Goal: Task Accomplishment & Management: Use online tool/utility

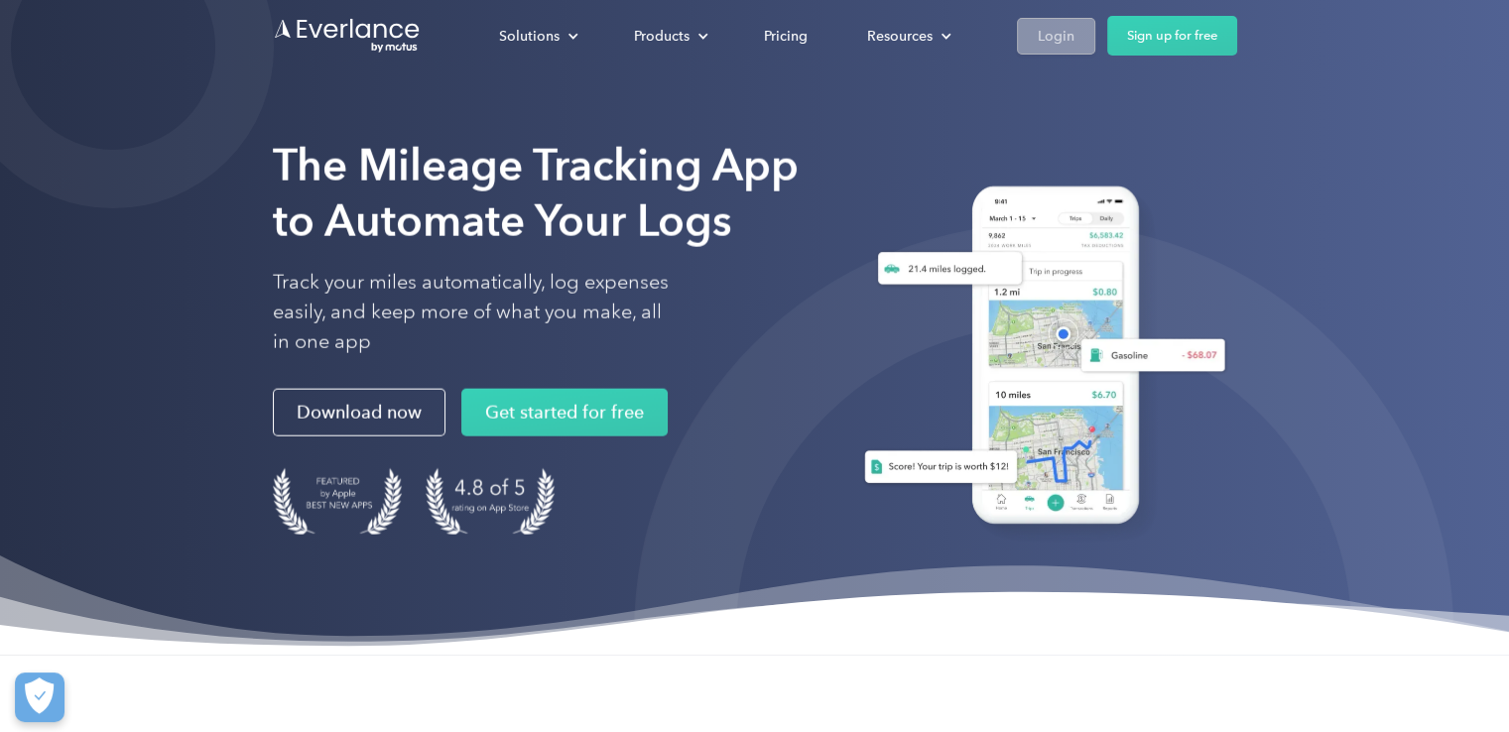
click at [1064, 29] on div "Login" at bounding box center [1056, 36] width 37 height 25
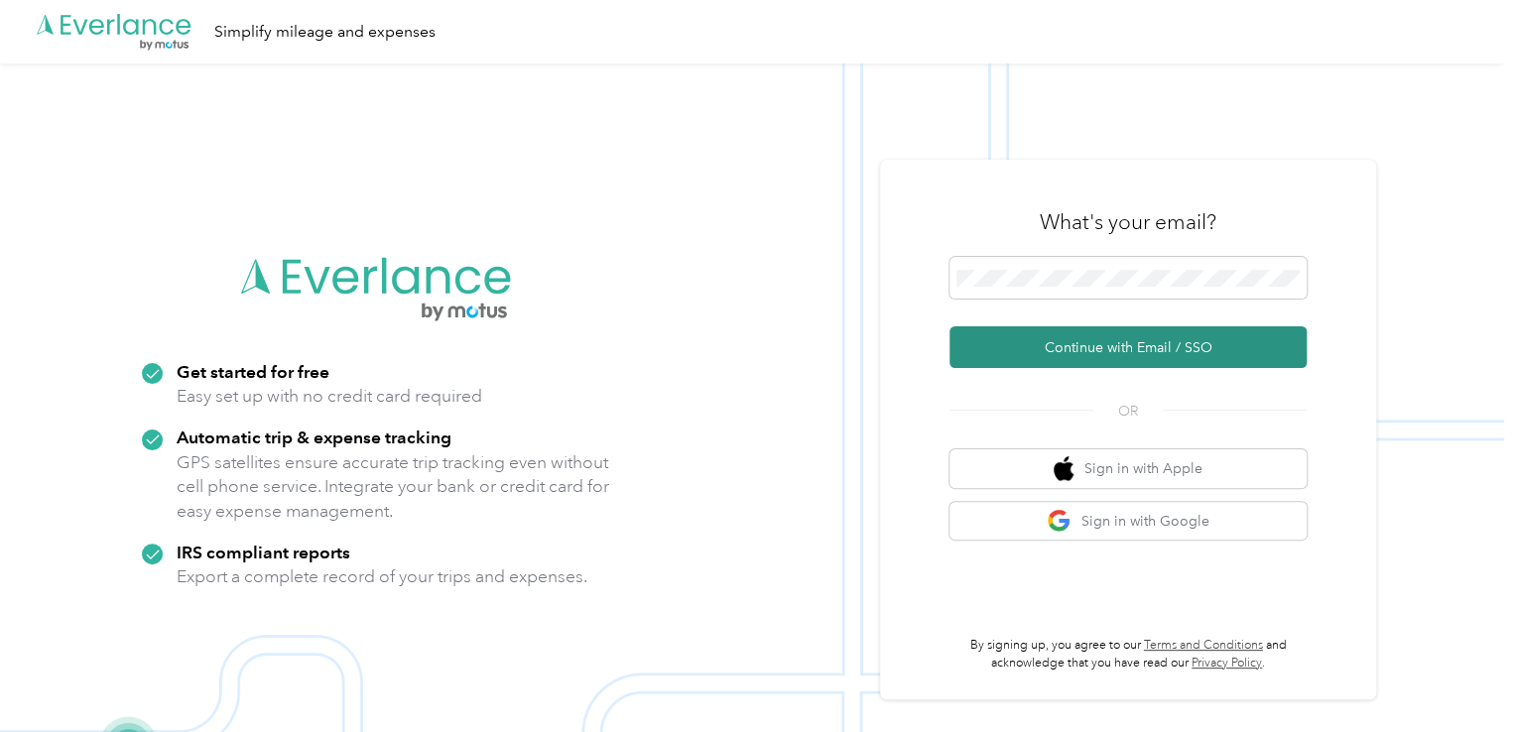
click at [1060, 357] on button "Continue with Email / SSO" at bounding box center [1128, 347] width 357 height 42
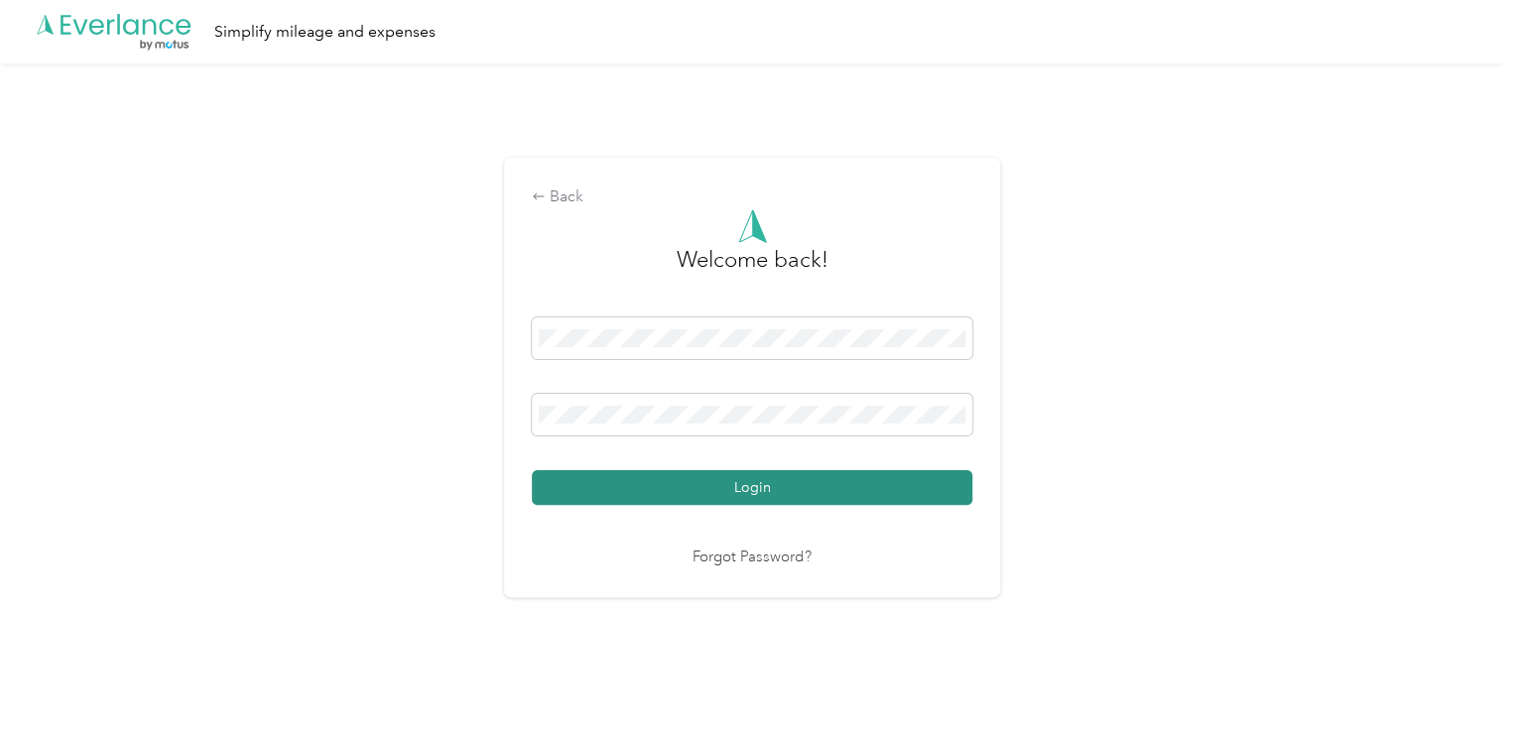
click at [722, 499] on button "Login" at bounding box center [752, 487] width 441 height 35
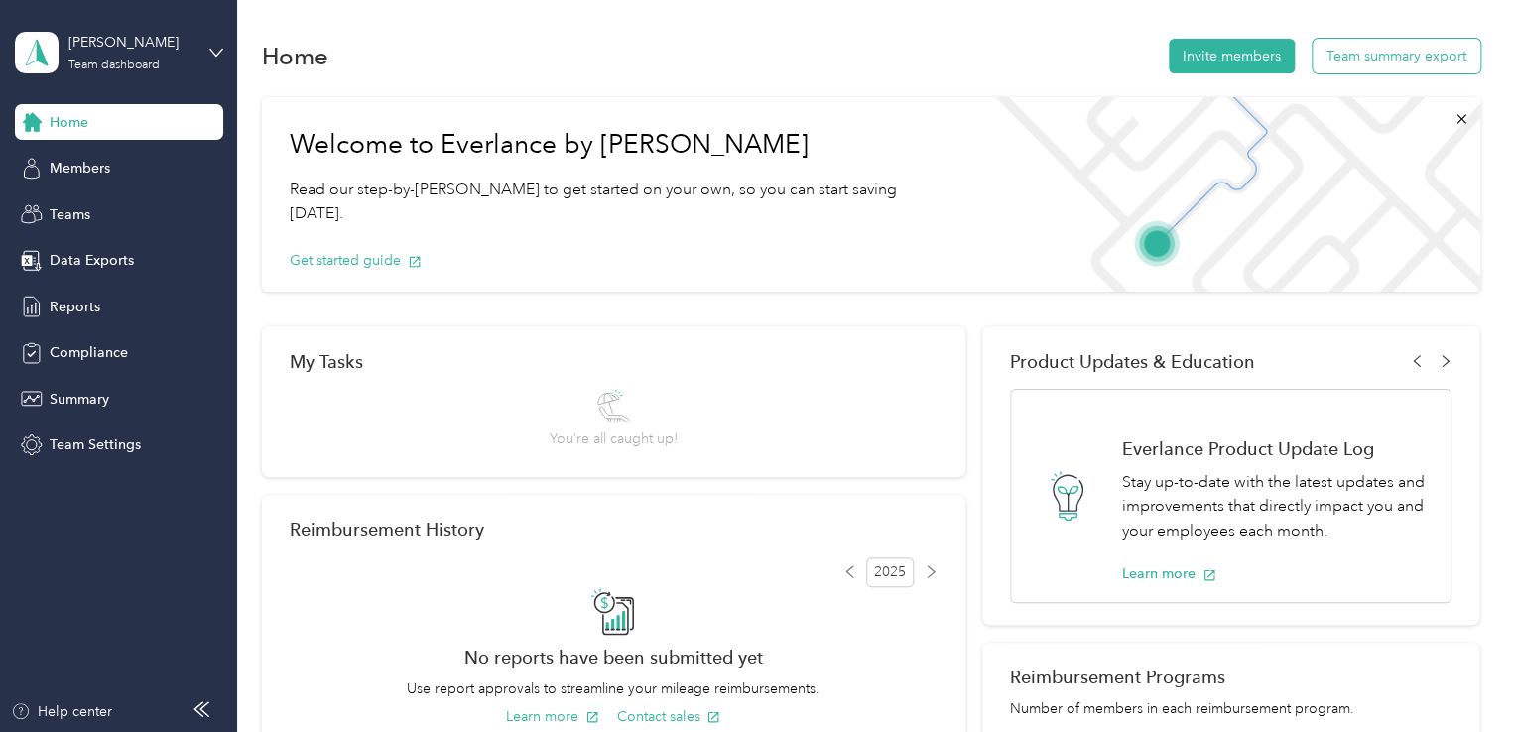
click at [1421, 66] on button "Team summary export" at bounding box center [1397, 56] width 168 height 35
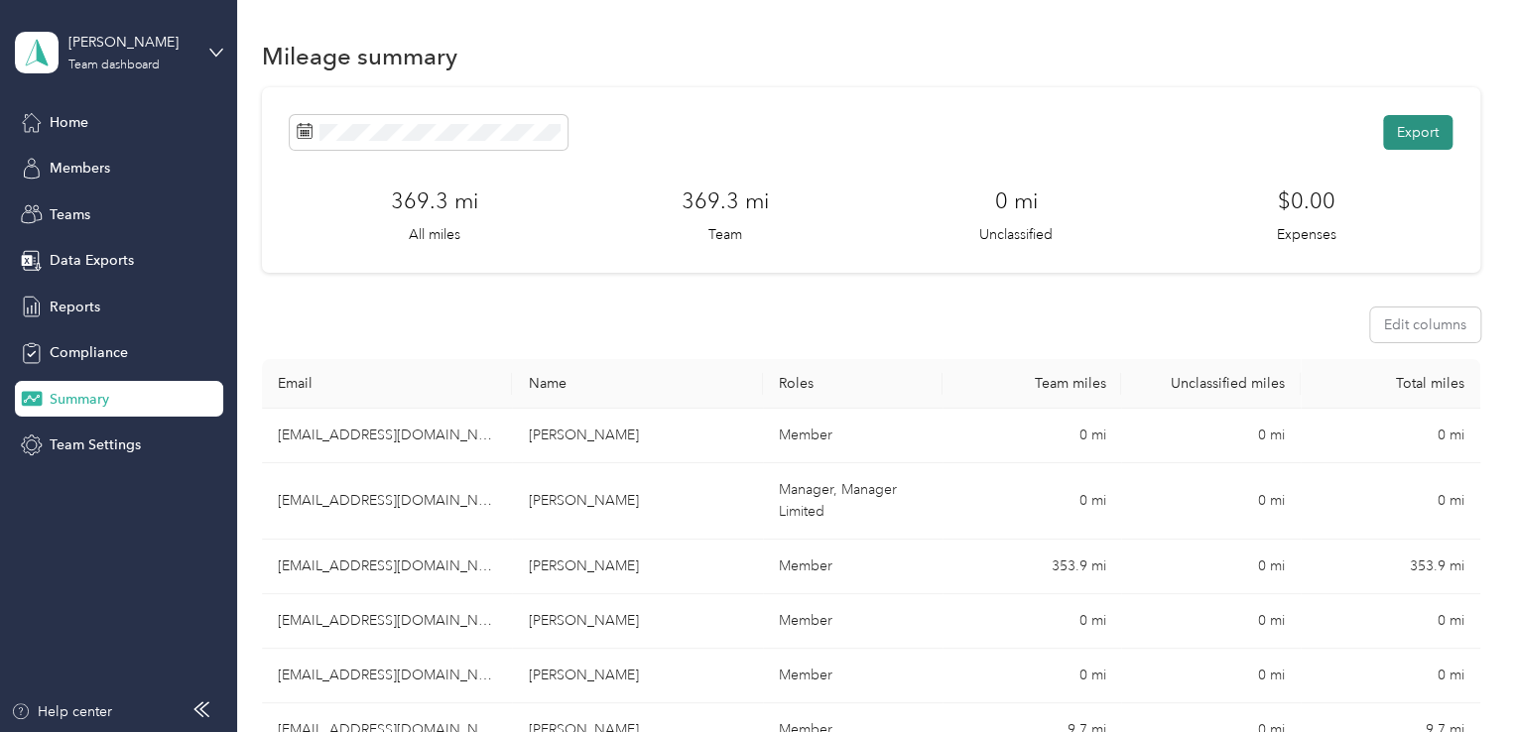
click at [1431, 133] on button "Export" at bounding box center [1417, 132] width 69 height 35
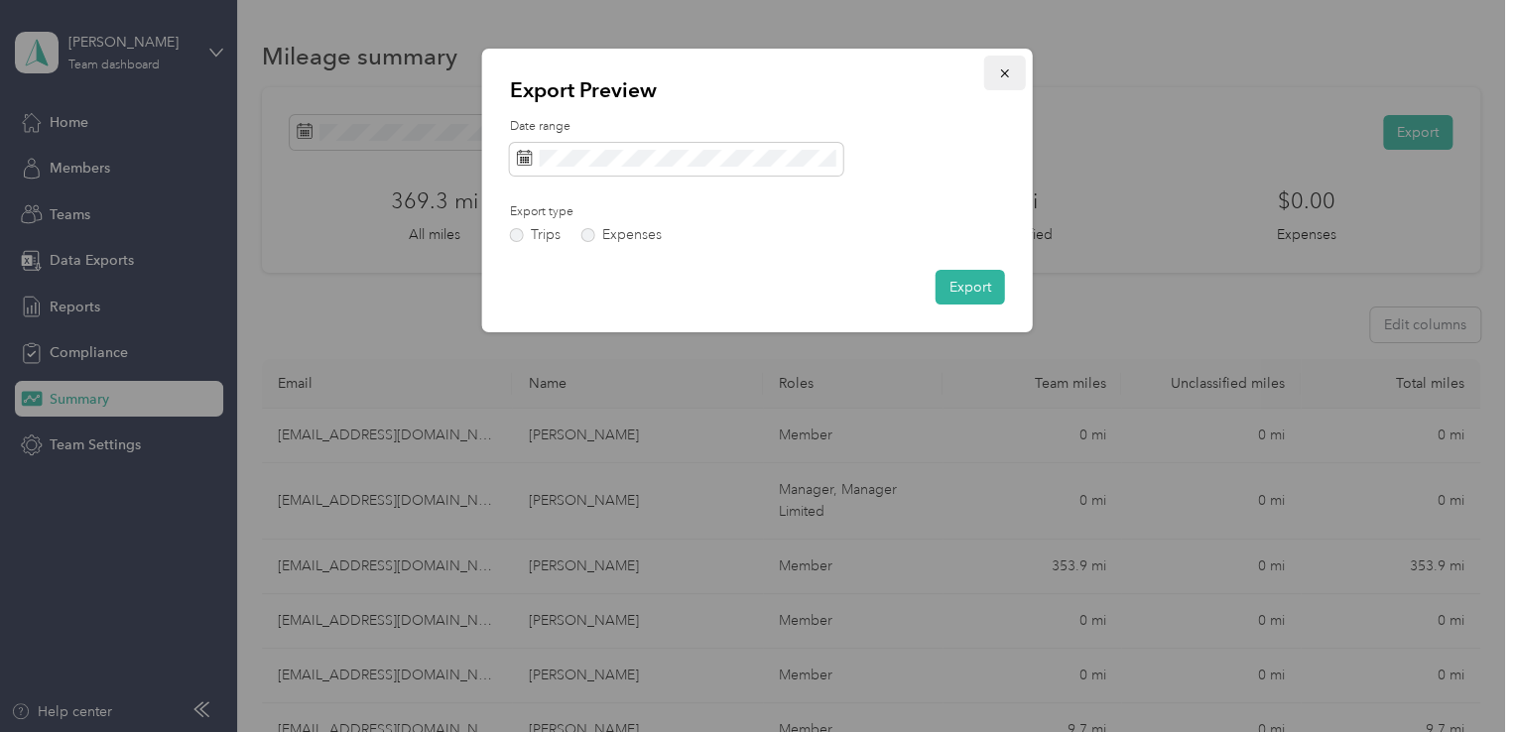
click at [1012, 72] on button "button" at bounding box center [1005, 73] width 42 height 35
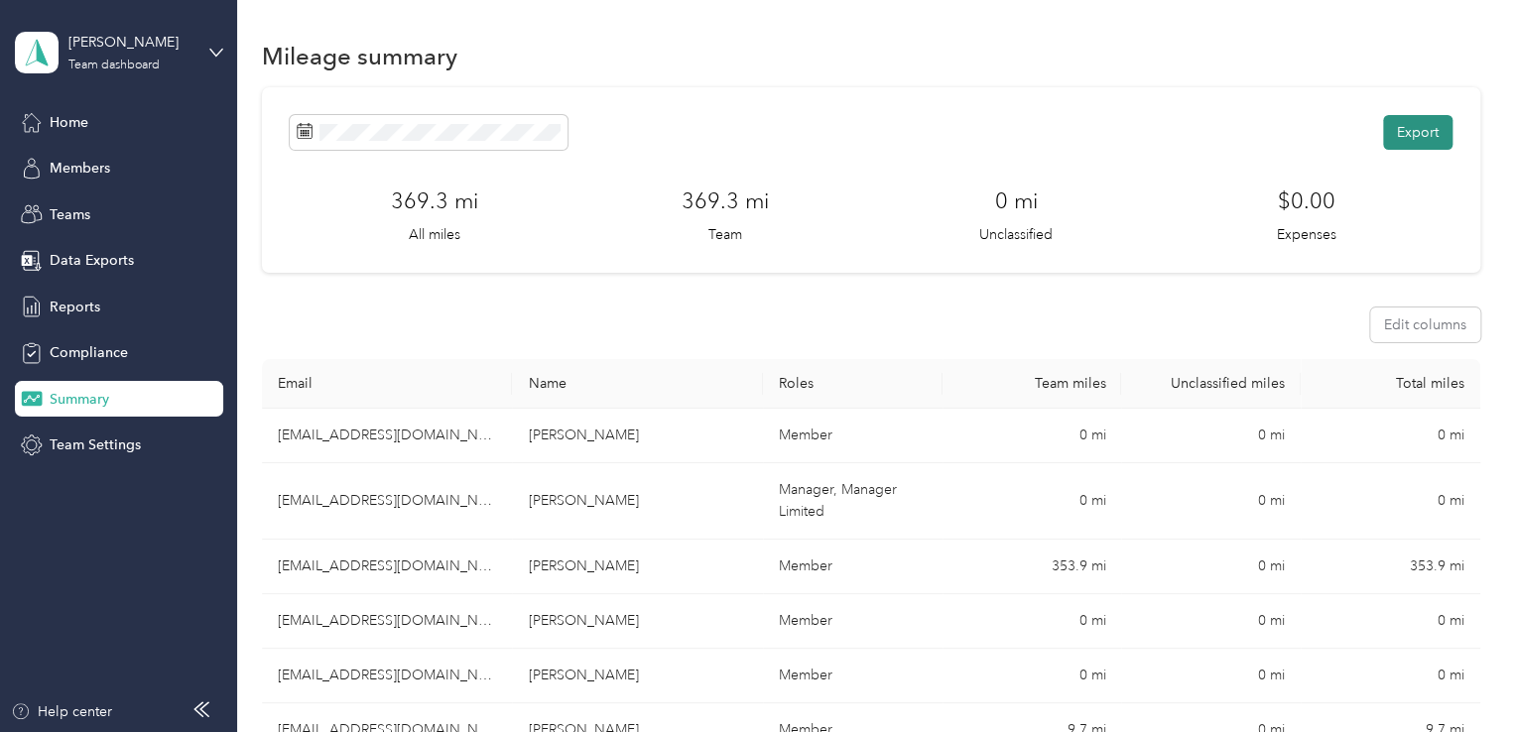
click at [1413, 127] on button "Export" at bounding box center [1417, 132] width 69 height 35
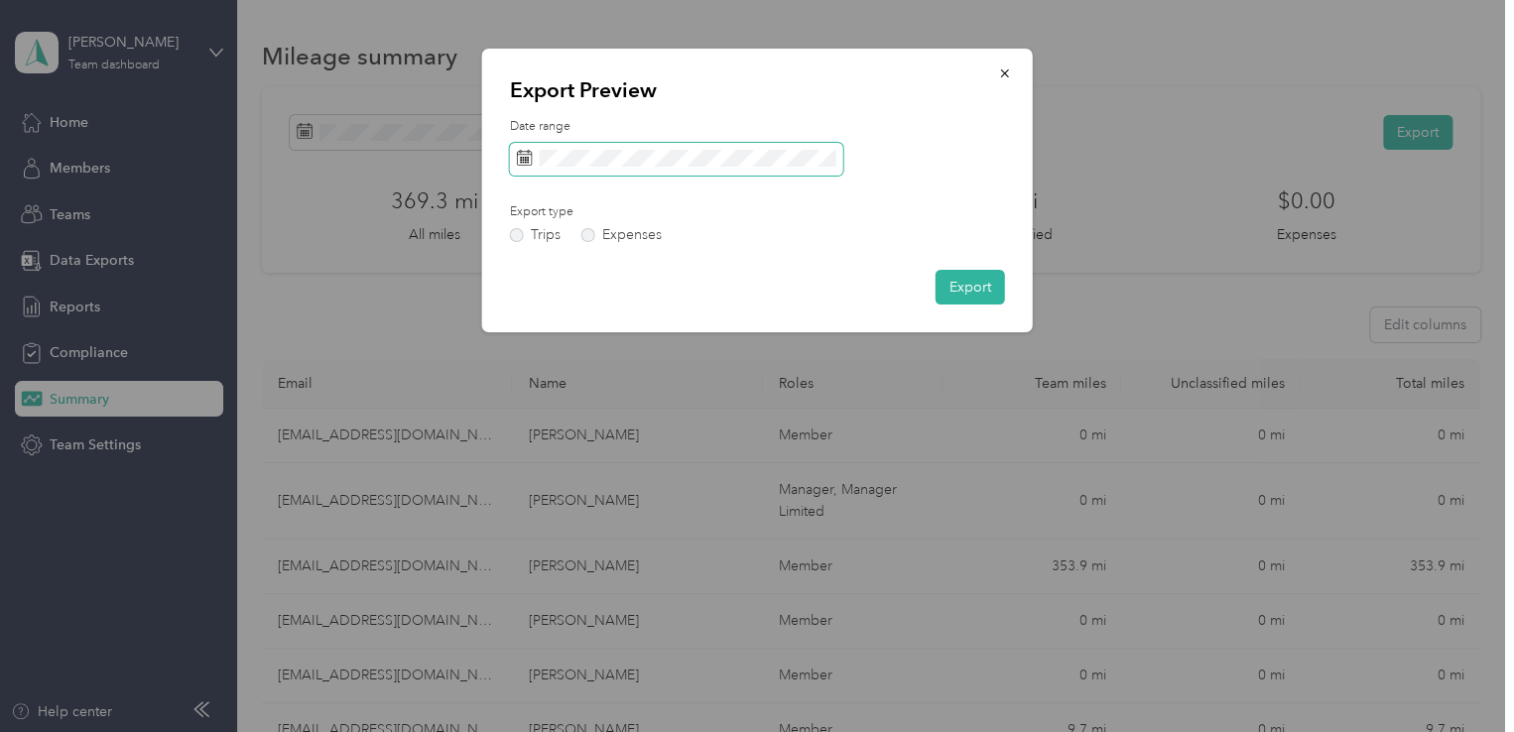
click at [732, 167] on span at bounding box center [676, 160] width 333 height 34
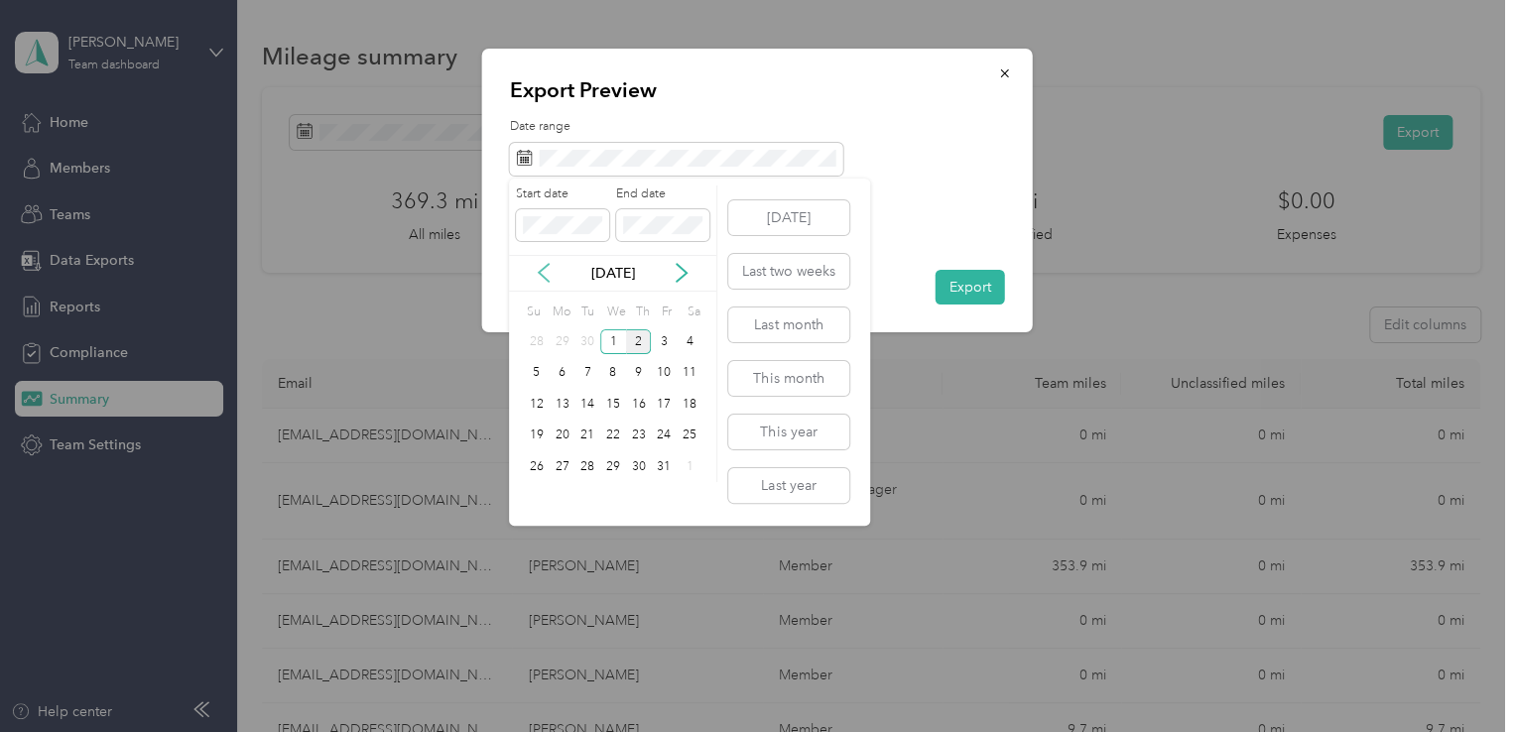
click at [542, 269] on icon at bounding box center [544, 273] width 10 height 18
click at [539, 437] on div "21" at bounding box center [537, 436] width 26 height 25
click at [592, 469] on div "30" at bounding box center [587, 466] width 26 height 25
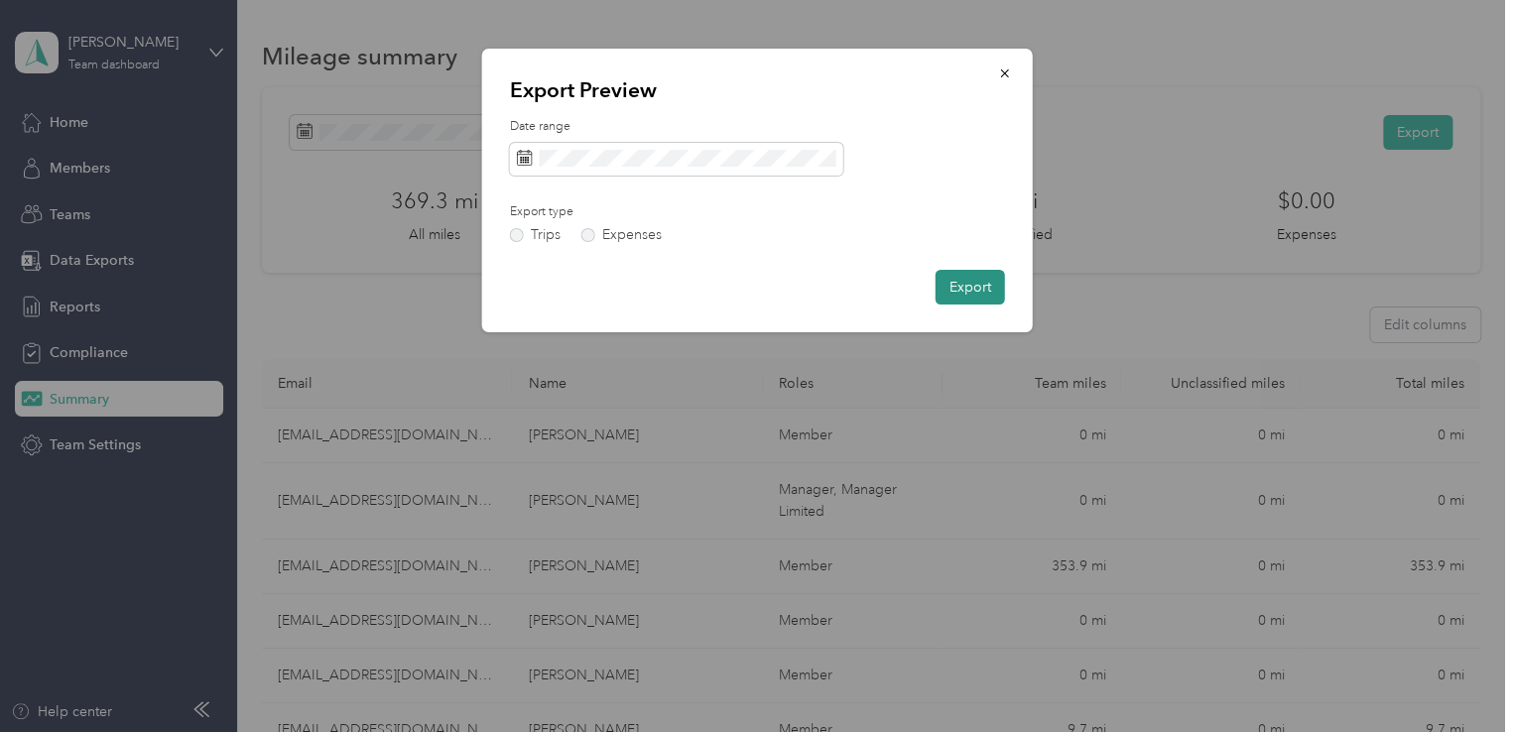
click at [976, 282] on button "Export" at bounding box center [970, 287] width 69 height 35
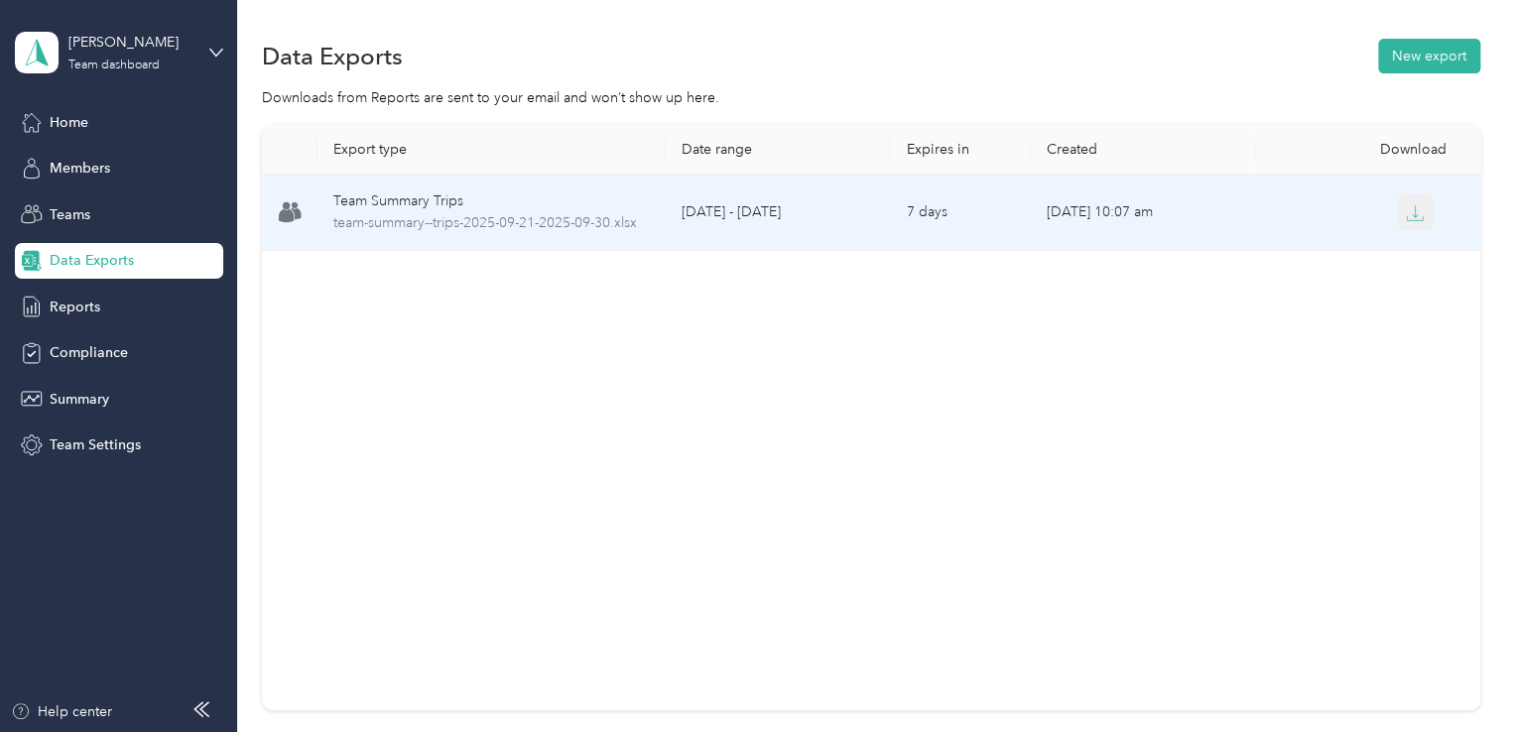
click at [1406, 212] on icon "button" at bounding box center [1415, 213] width 18 height 18
